Goal: Navigation & Orientation: Find specific page/section

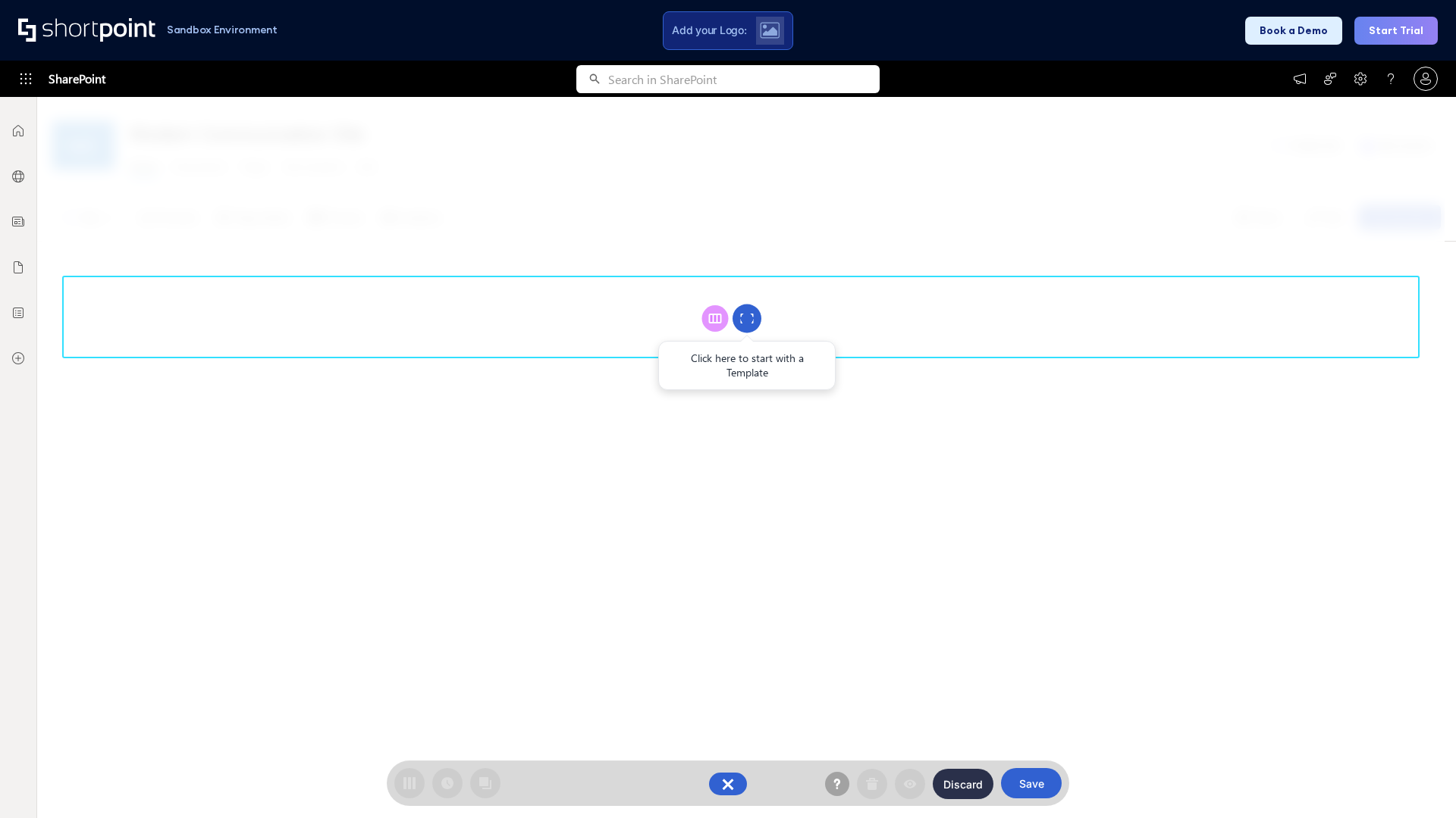
click at [747, 318] on circle at bounding box center [746, 319] width 29 height 29
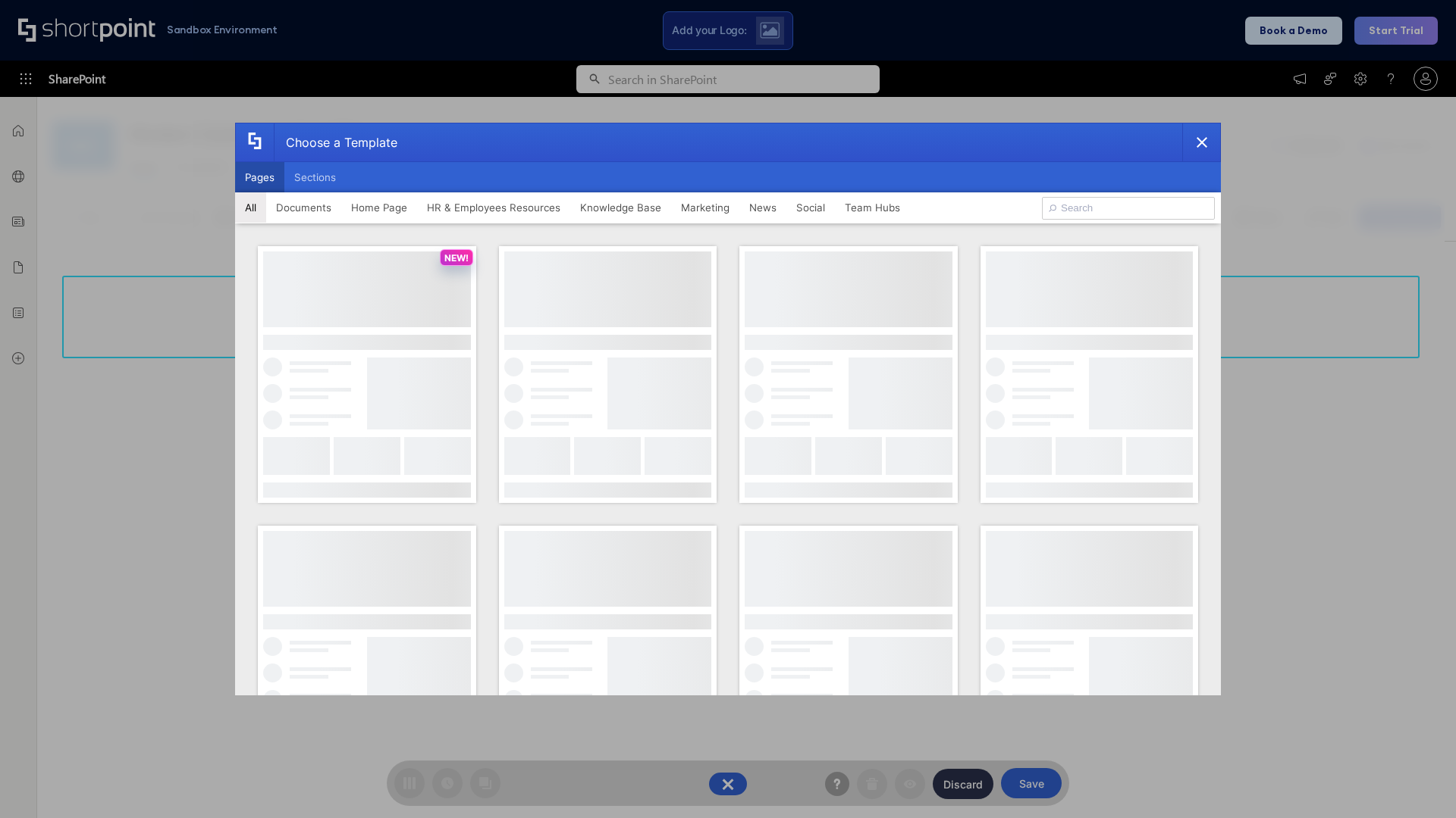
click at [259, 177] on button "Pages" at bounding box center [260, 177] width 49 height 30
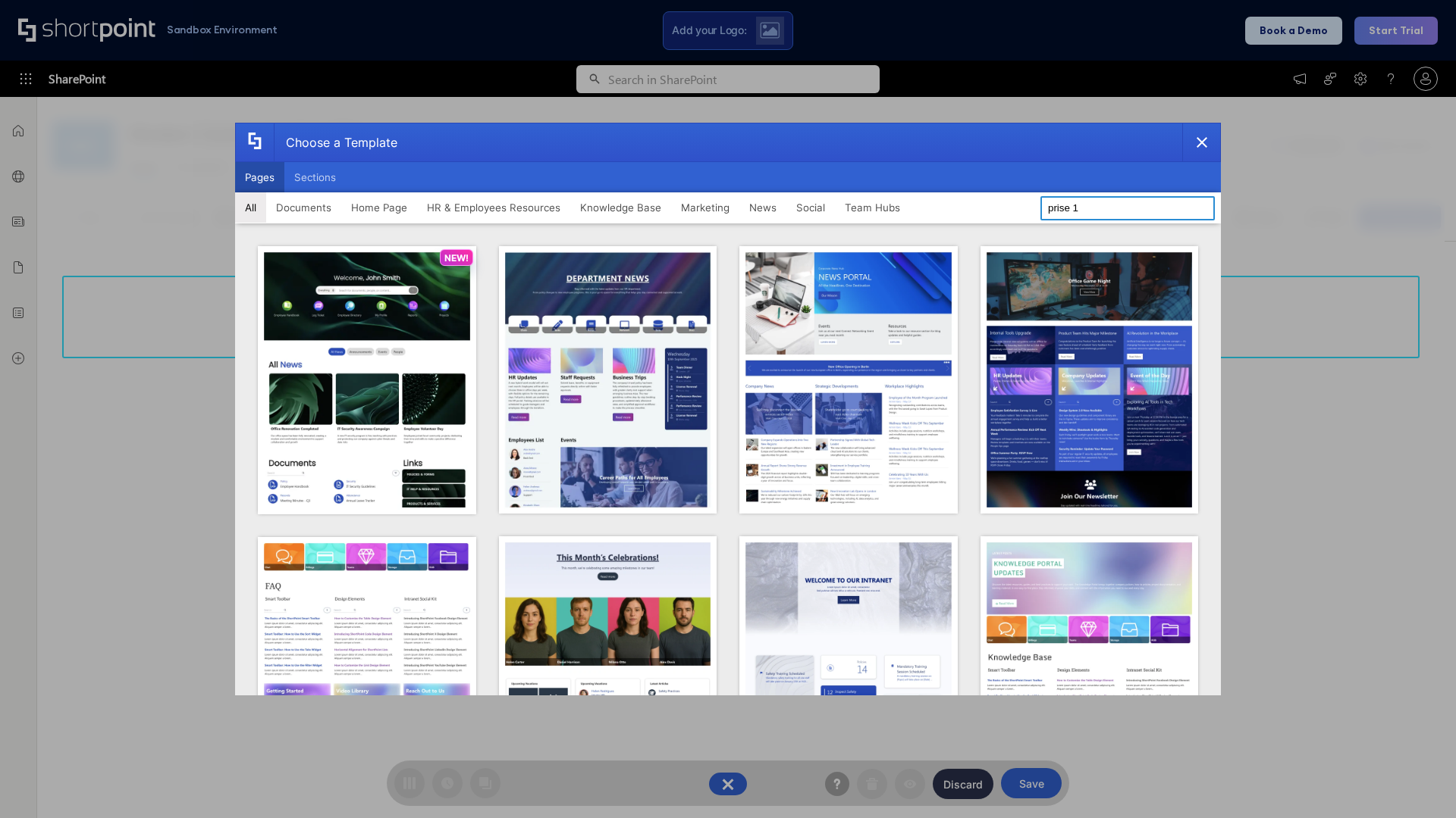
type input "prise 1"
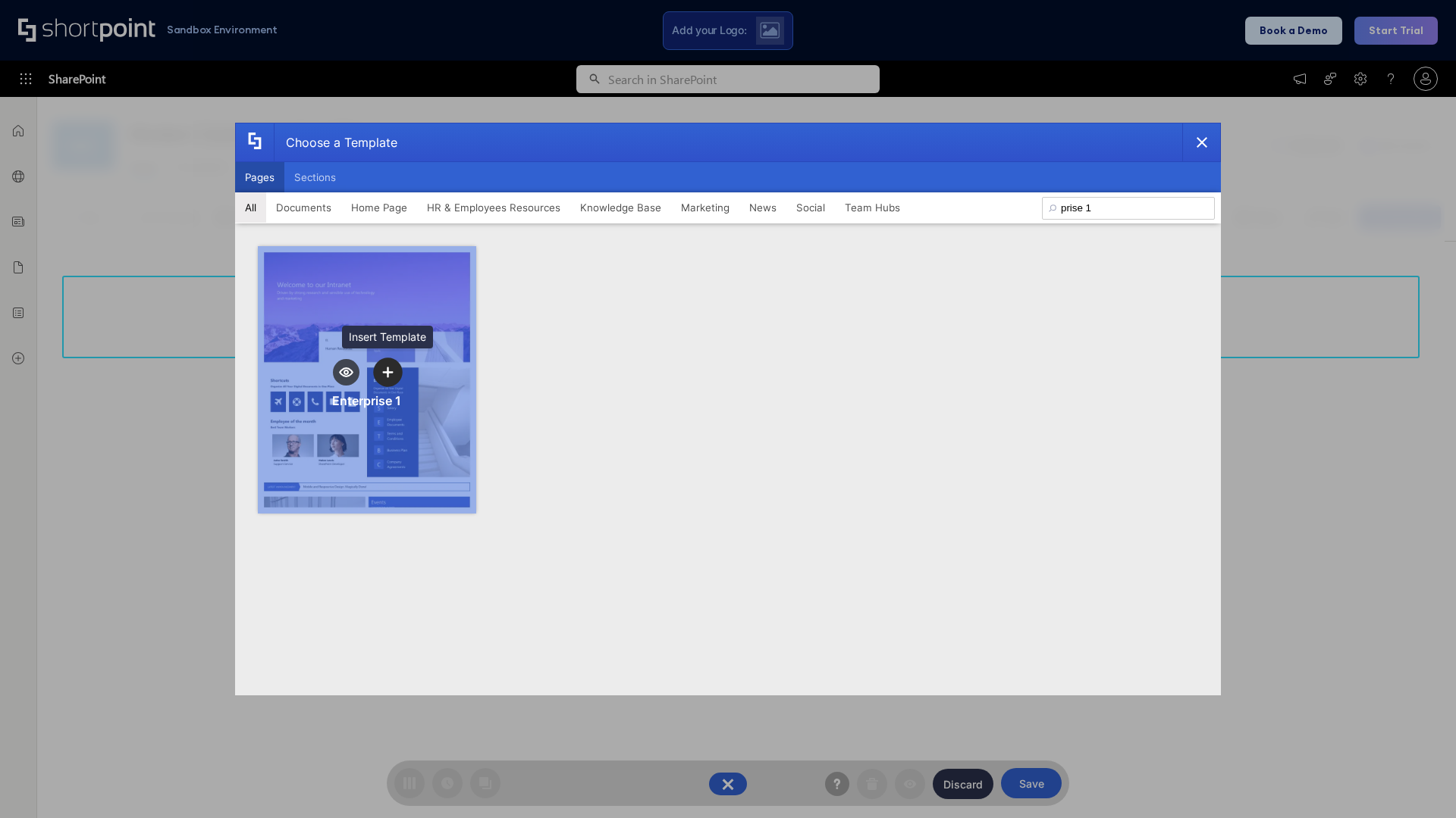
click at [387, 372] on icon "template selector" at bounding box center [387, 372] width 11 height 11
